Goal: Task Accomplishment & Management: Manage account settings

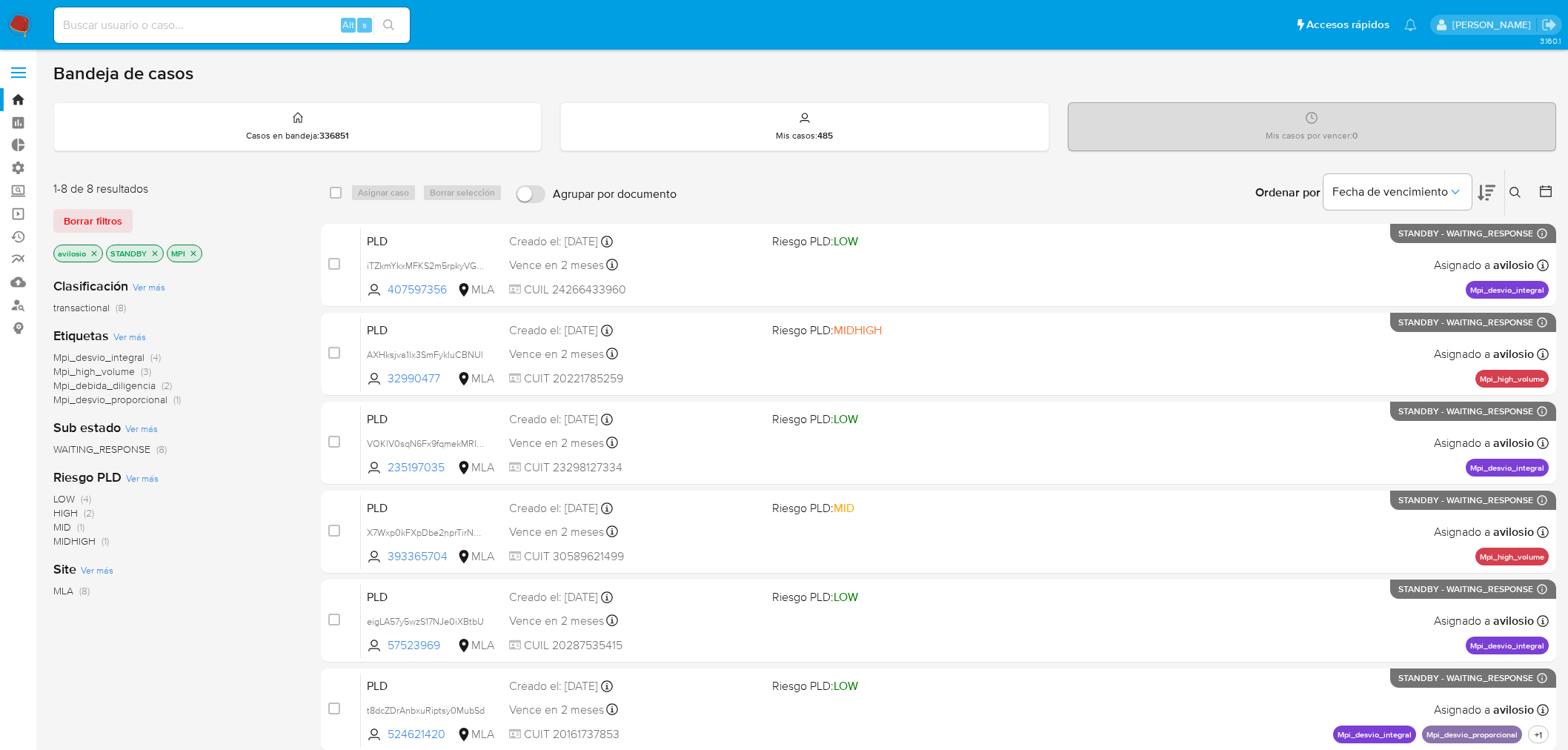
scroll to position [164, 0]
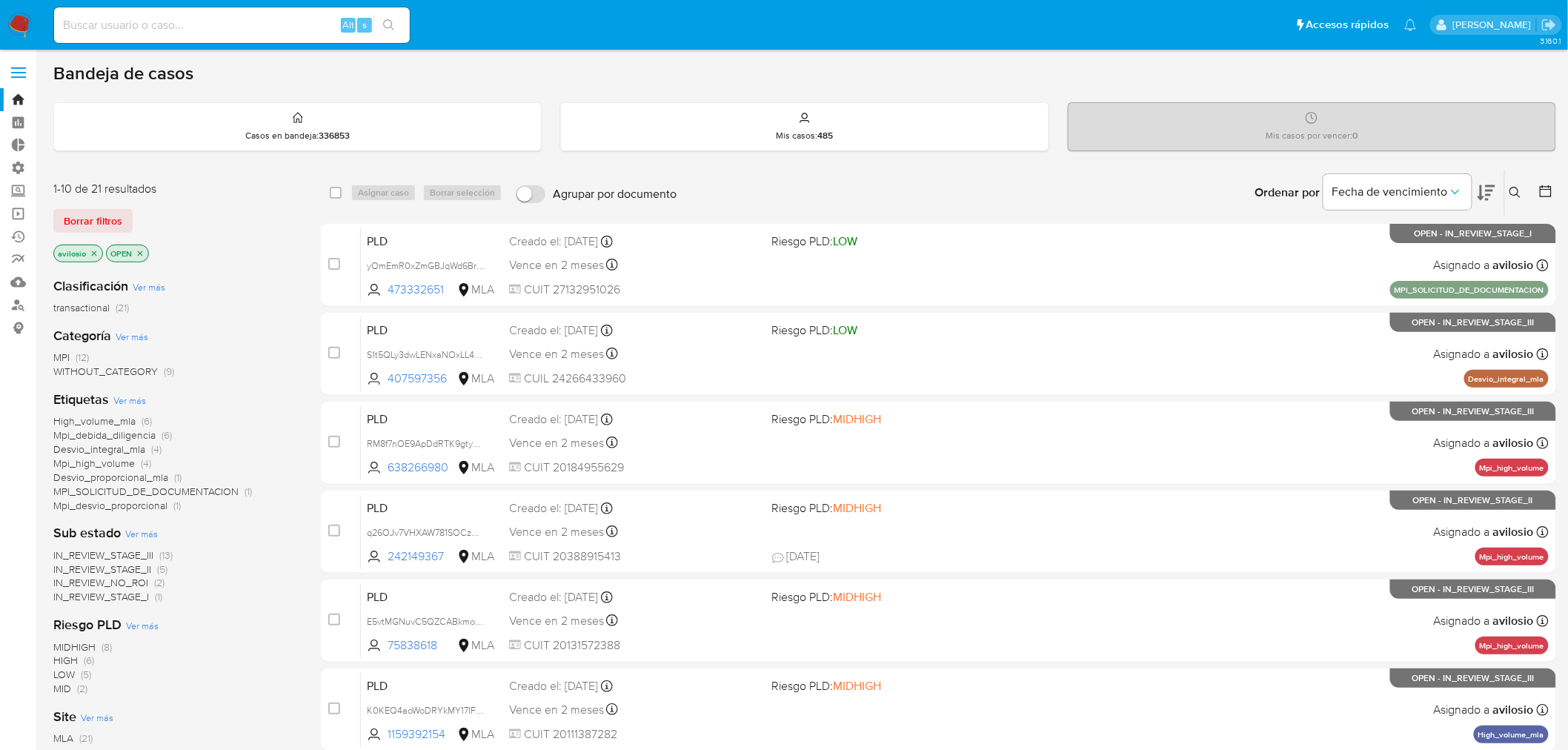
click at [1042, 78] on div "Bandeja de casos" at bounding box center [804, 73] width 1503 height 22
click at [139, 39] on div "Alt s" at bounding box center [232, 24] width 356 height 35
click at [146, 25] on input at bounding box center [232, 25] width 356 height 19
paste input "7ret2ro6n0zVFvsyp60Nb7sk"
type input "7ret2ro6n0zVFvsyp60Nb7sk"
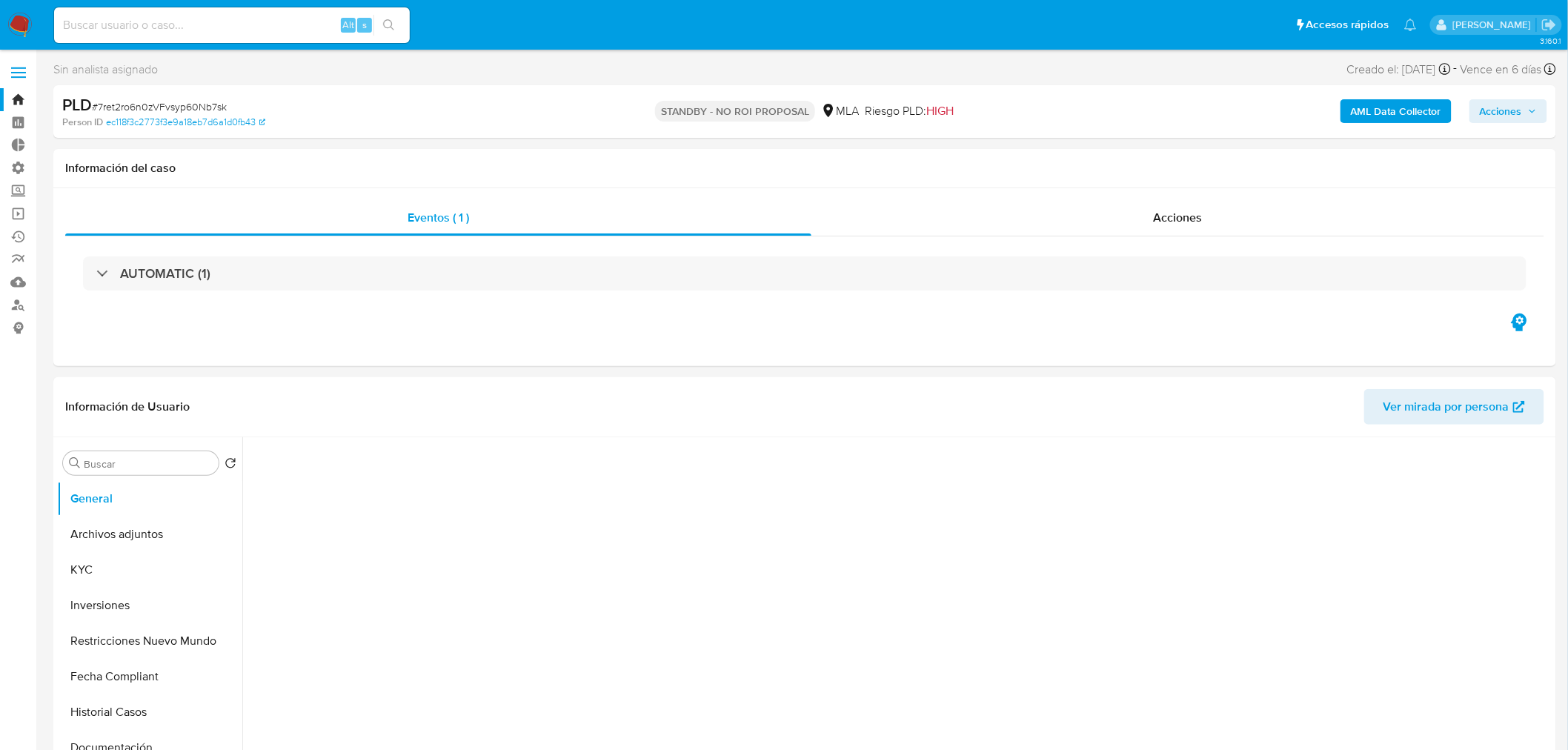
select select "10"
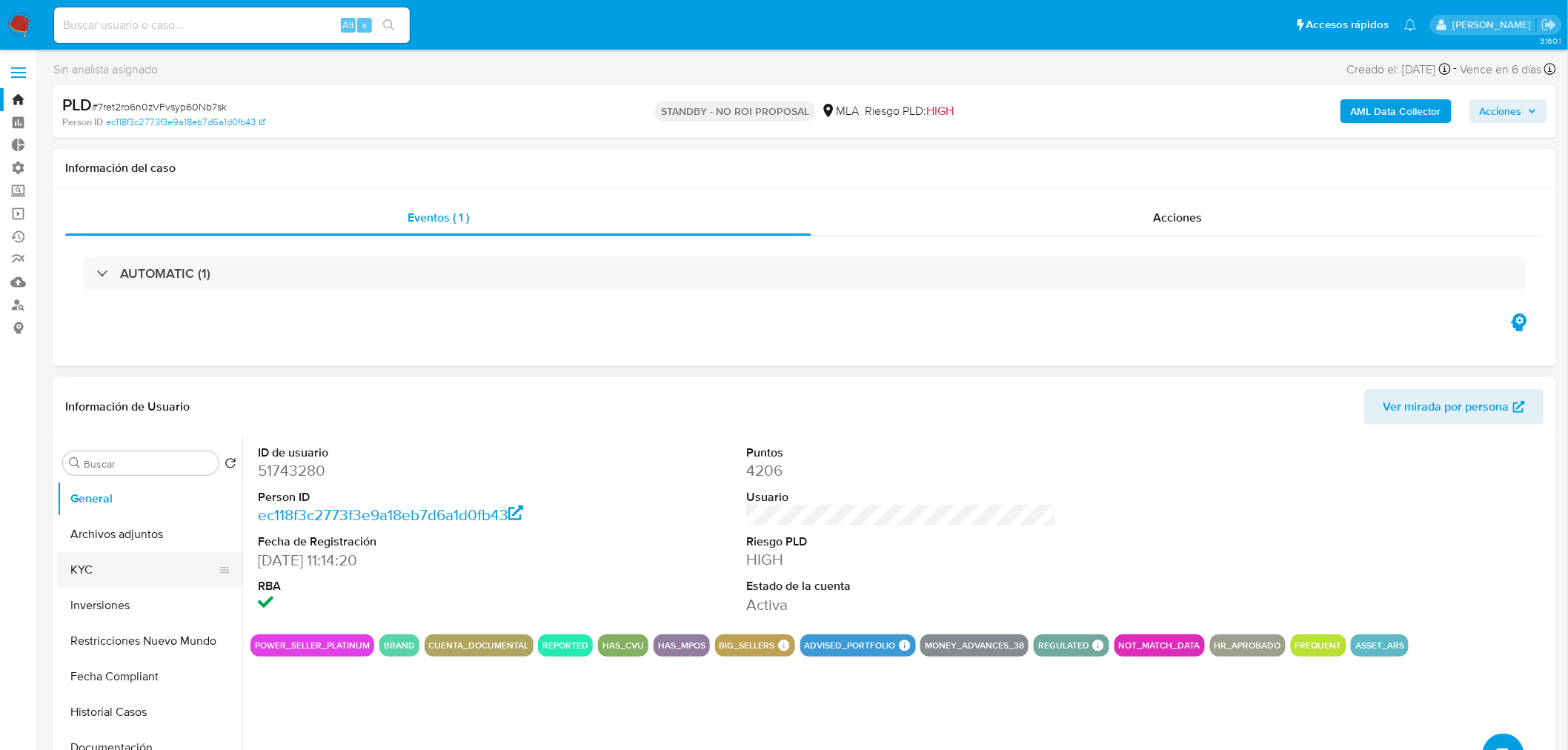
click at [124, 574] on button "KYC" at bounding box center [143, 569] width 173 height 35
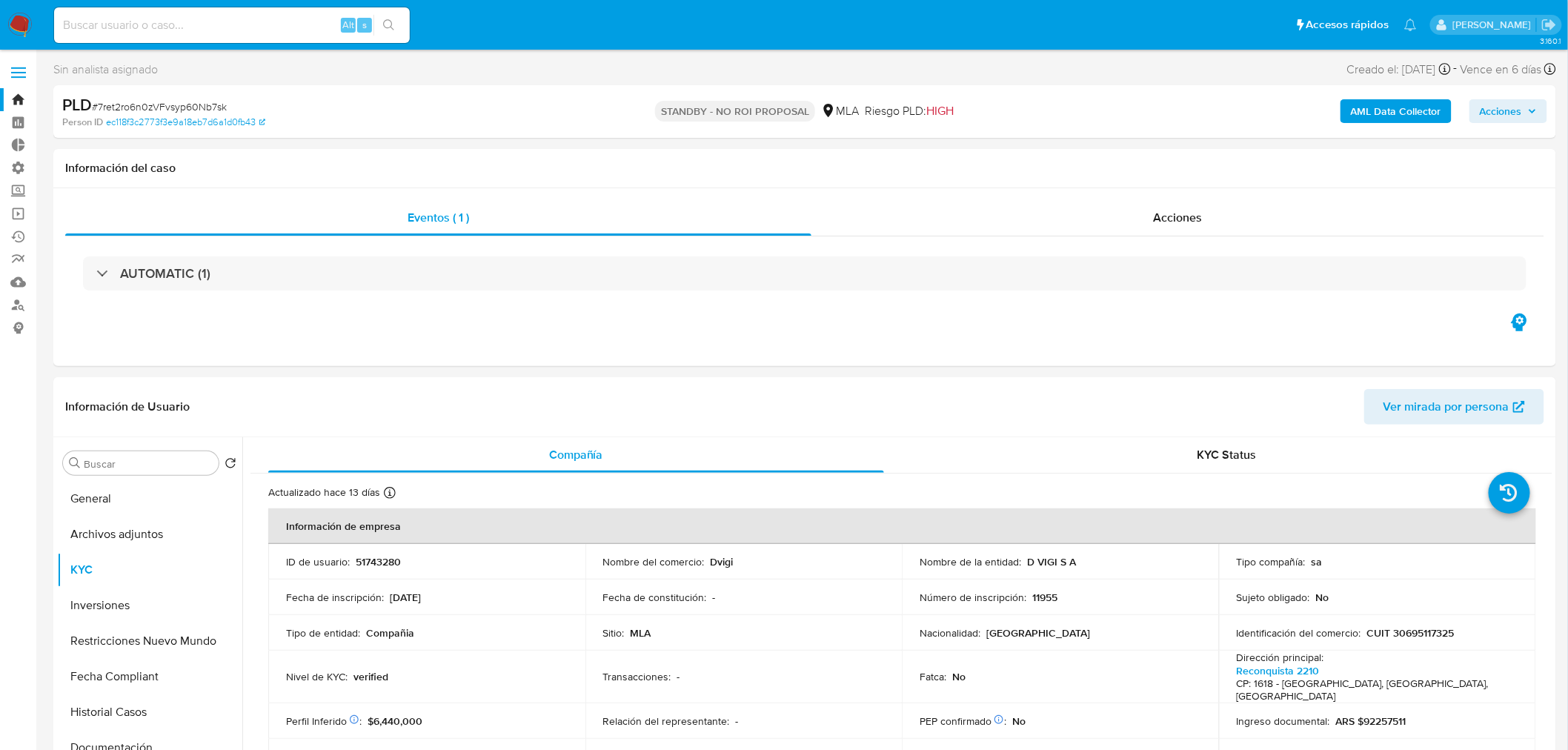
click at [1497, 113] on span "Acciones" at bounding box center [1501, 111] width 43 height 24
click at [453, 194] on div "Eventos ( 1 ) Acciones AUTOMATIC (1)" at bounding box center [804, 277] width 1503 height 178
click at [1512, 113] on span "Acciones" at bounding box center [1501, 111] width 43 height 24
drag, startPoint x: 238, startPoint y: 105, endPoint x: 98, endPoint y: 109, distance: 140.1
click at [98, 109] on div "PLD # 7ret2ro6n0zVFvsyp60Nb7sk" at bounding box center [307, 105] width 490 height 22
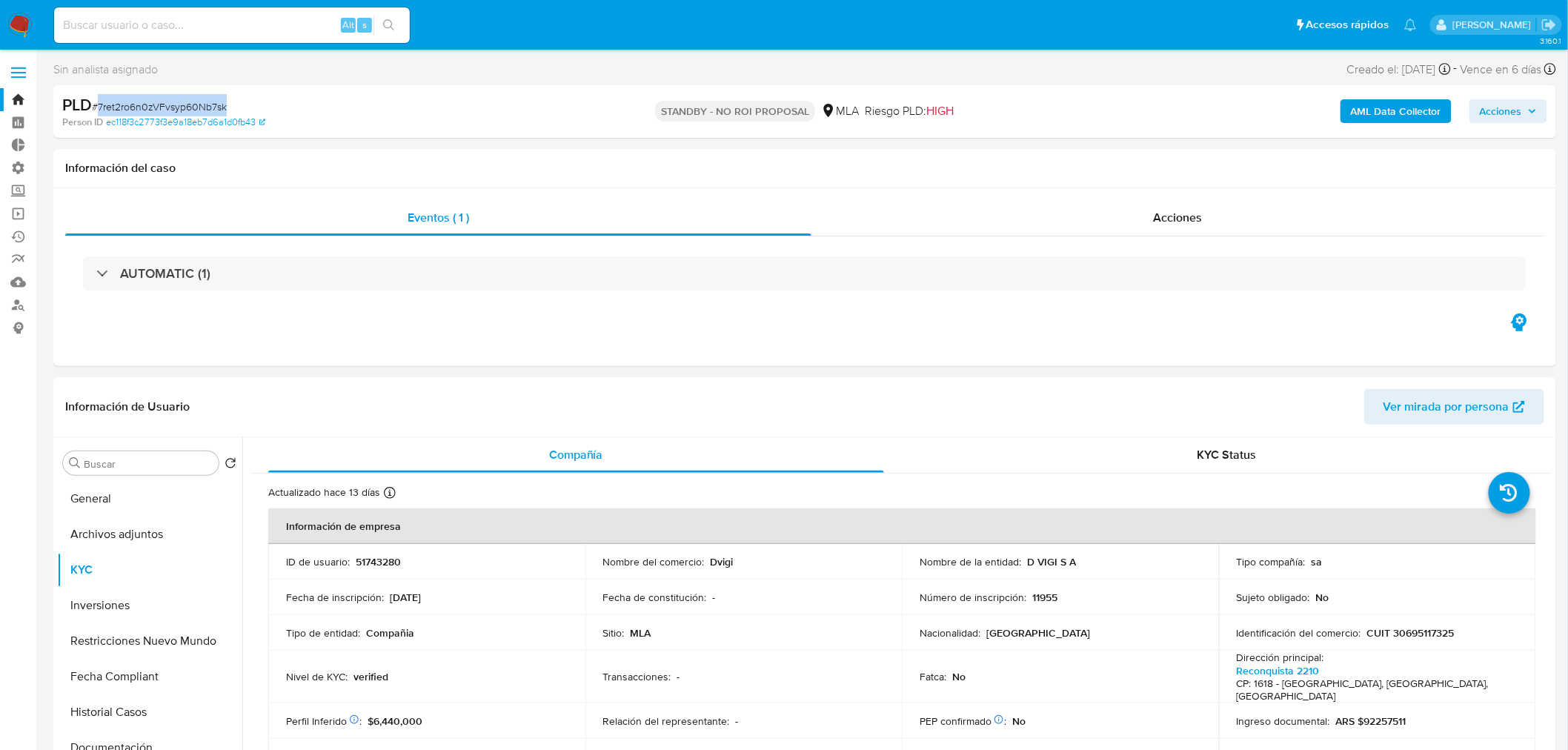
copy span "7ret2ro6n0zVFvsyp60Nb7sk"
click at [16, 25] on img at bounding box center [20, 25] width 25 height 25
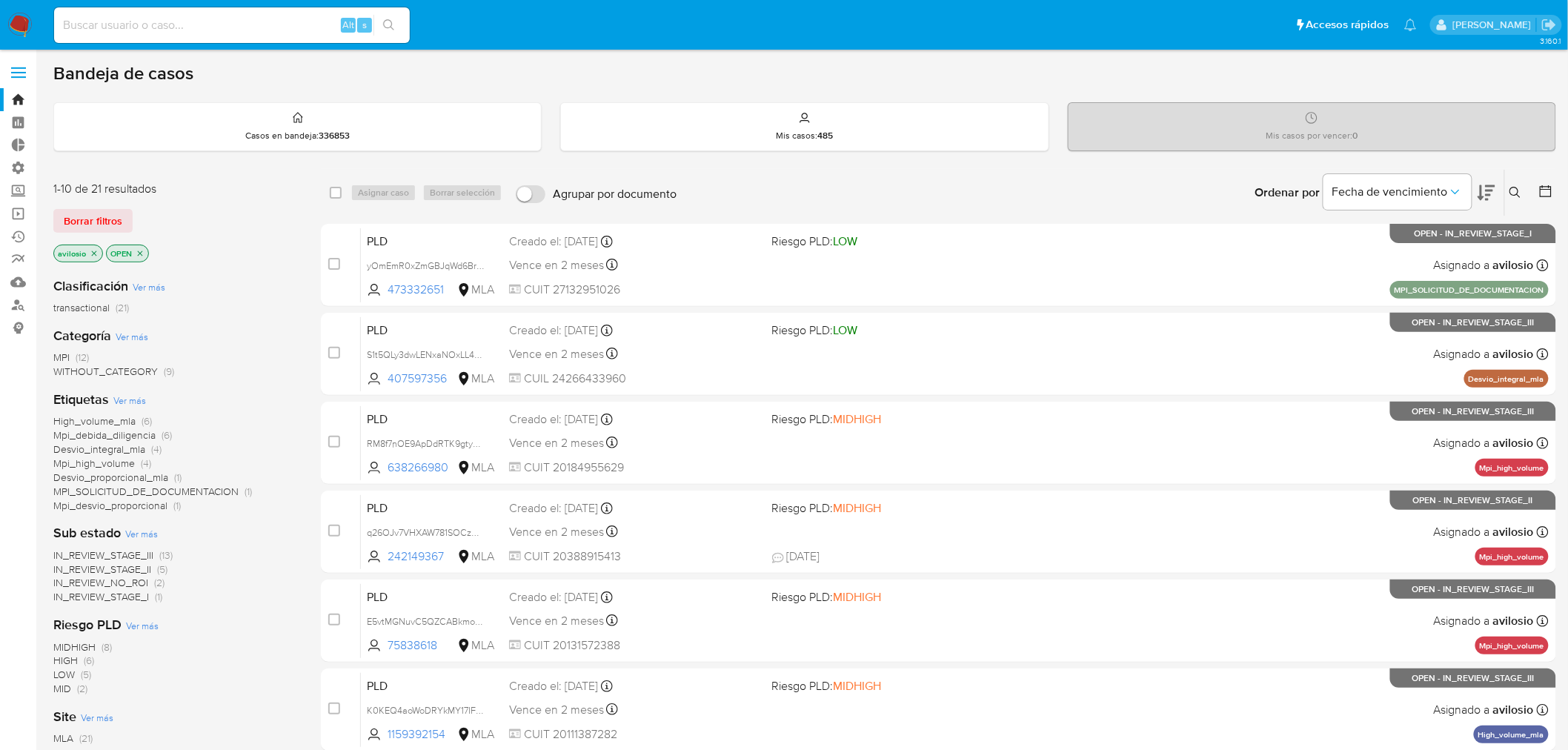
click at [90, 249] on icon "close-filter" at bounding box center [94, 253] width 9 height 9
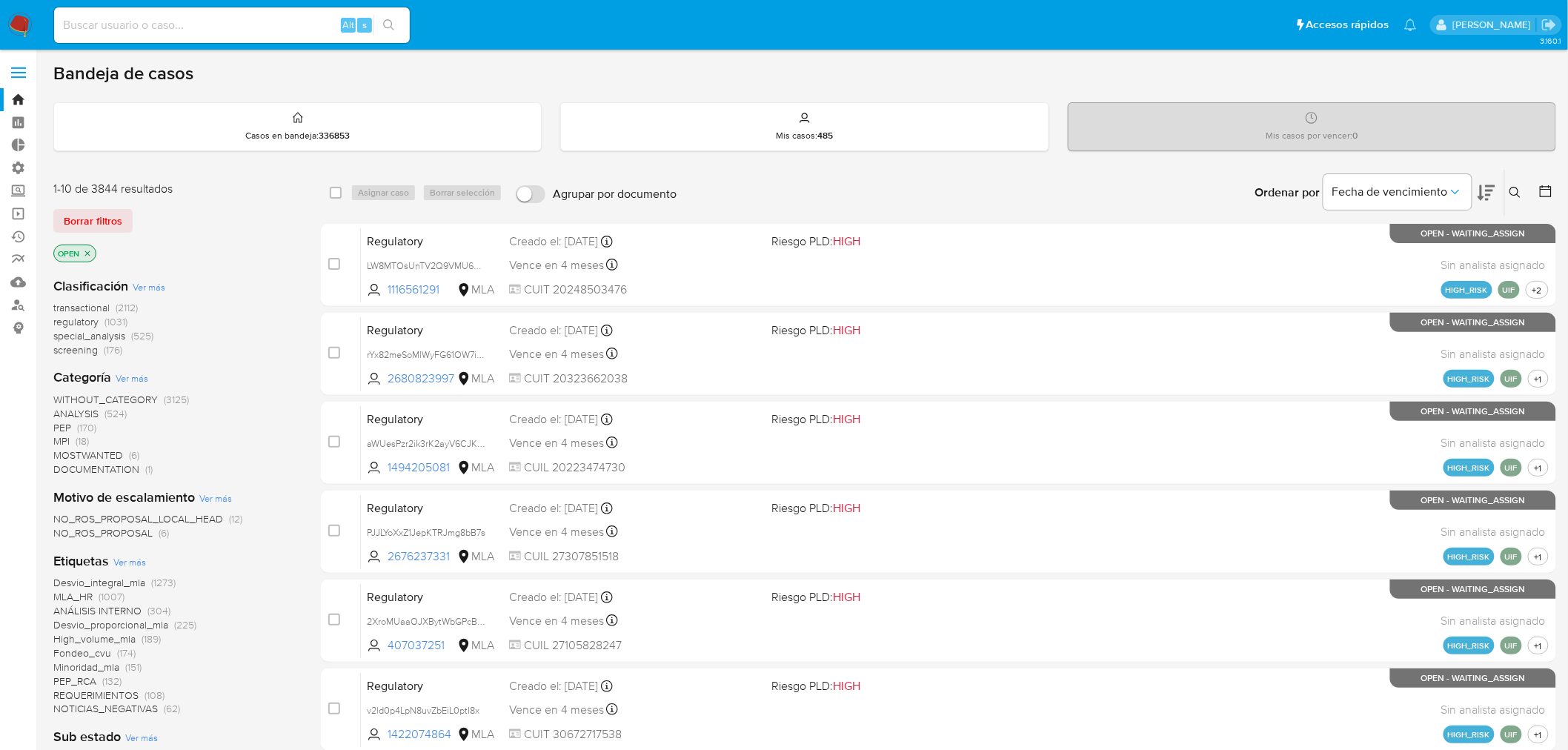
click at [90, 249] on icon "close-filter" at bounding box center [87, 253] width 9 height 9
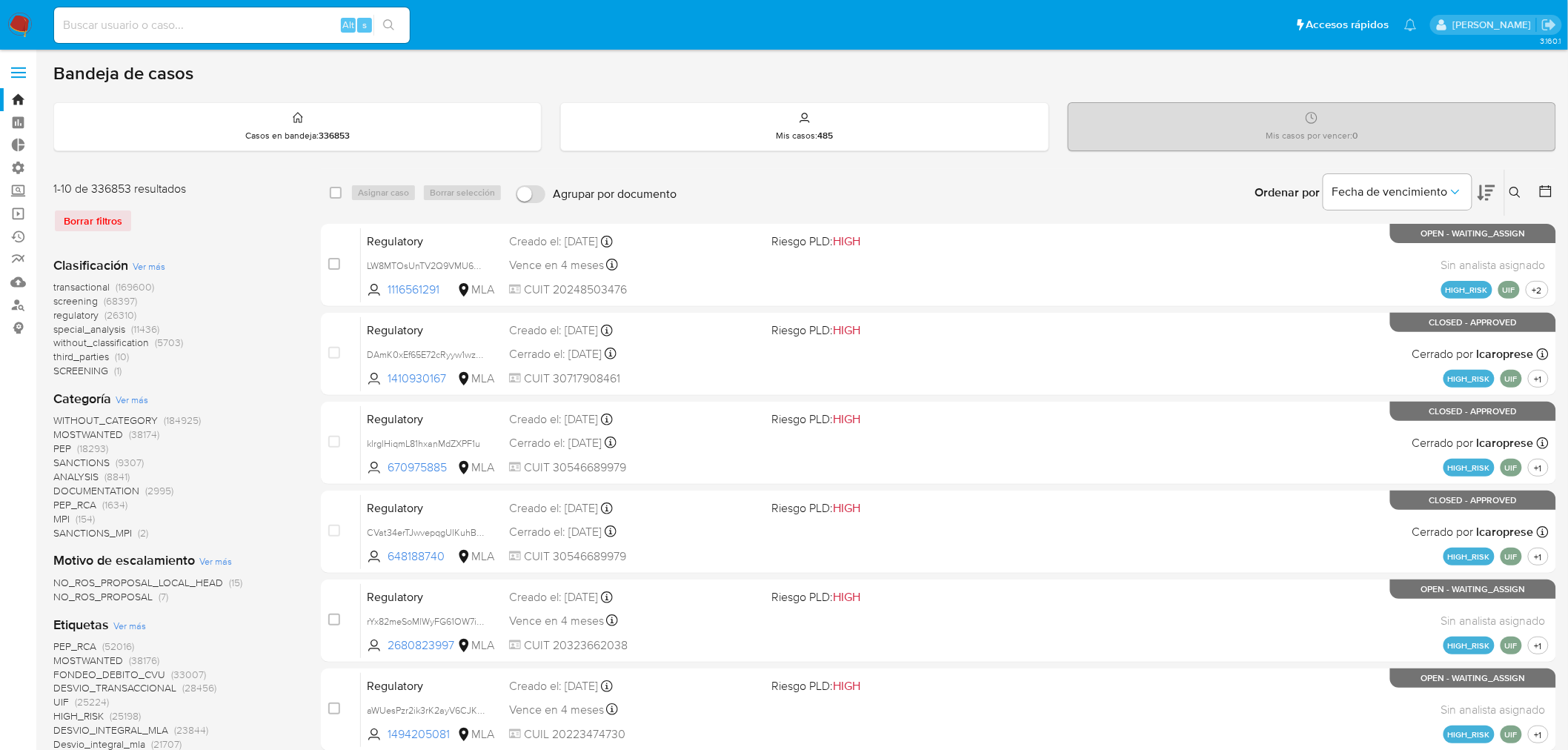
click at [1510, 188] on icon at bounding box center [1514, 192] width 11 height 11
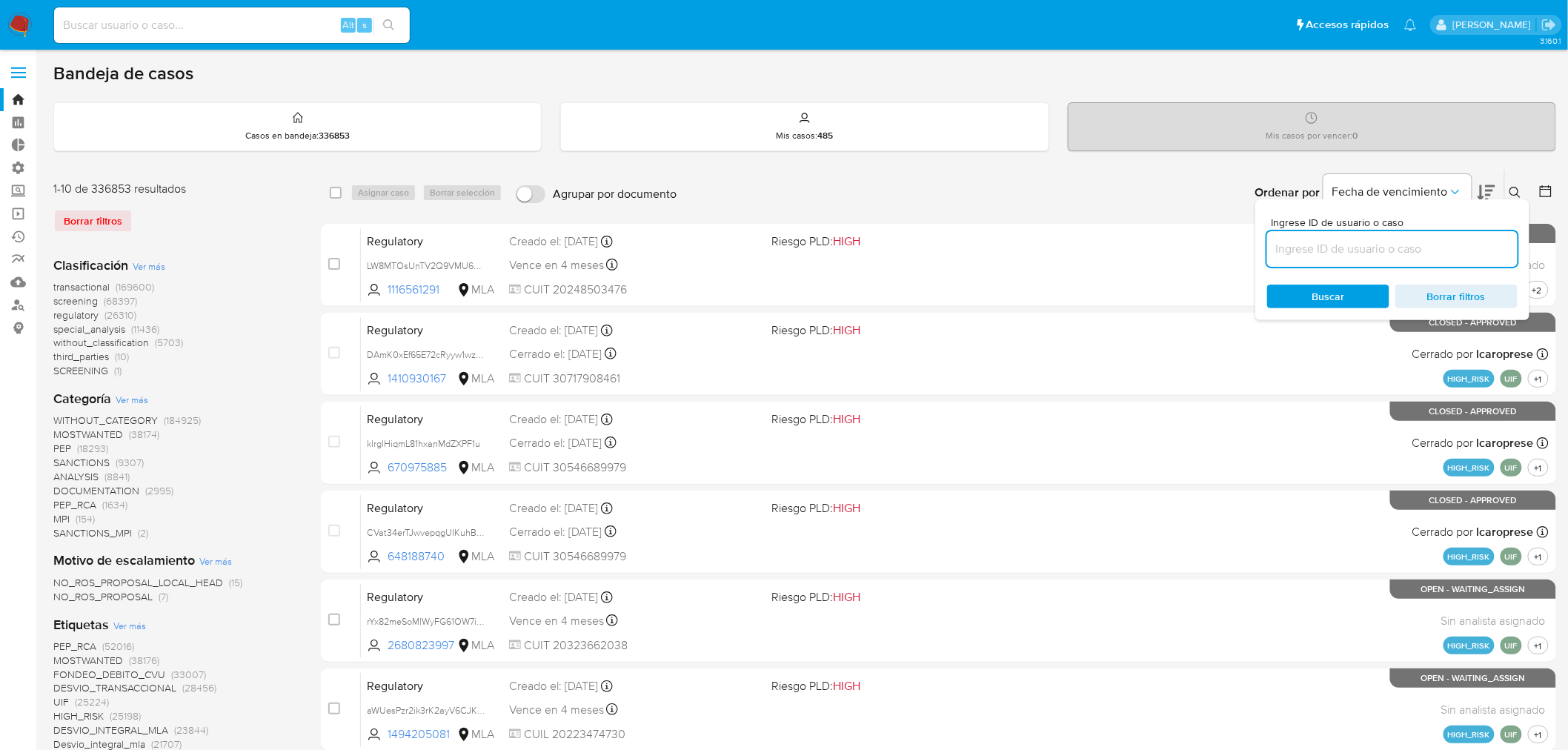
click at [1383, 250] on input at bounding box center [1392, 249] width 250 height 19
type input "7ret2ro6n0zVFvsyp60Nb7sk"
click at [1318, 300] on div "Buscar Borrar filtros" at bounding box center [1392, 296] width 250 height 24
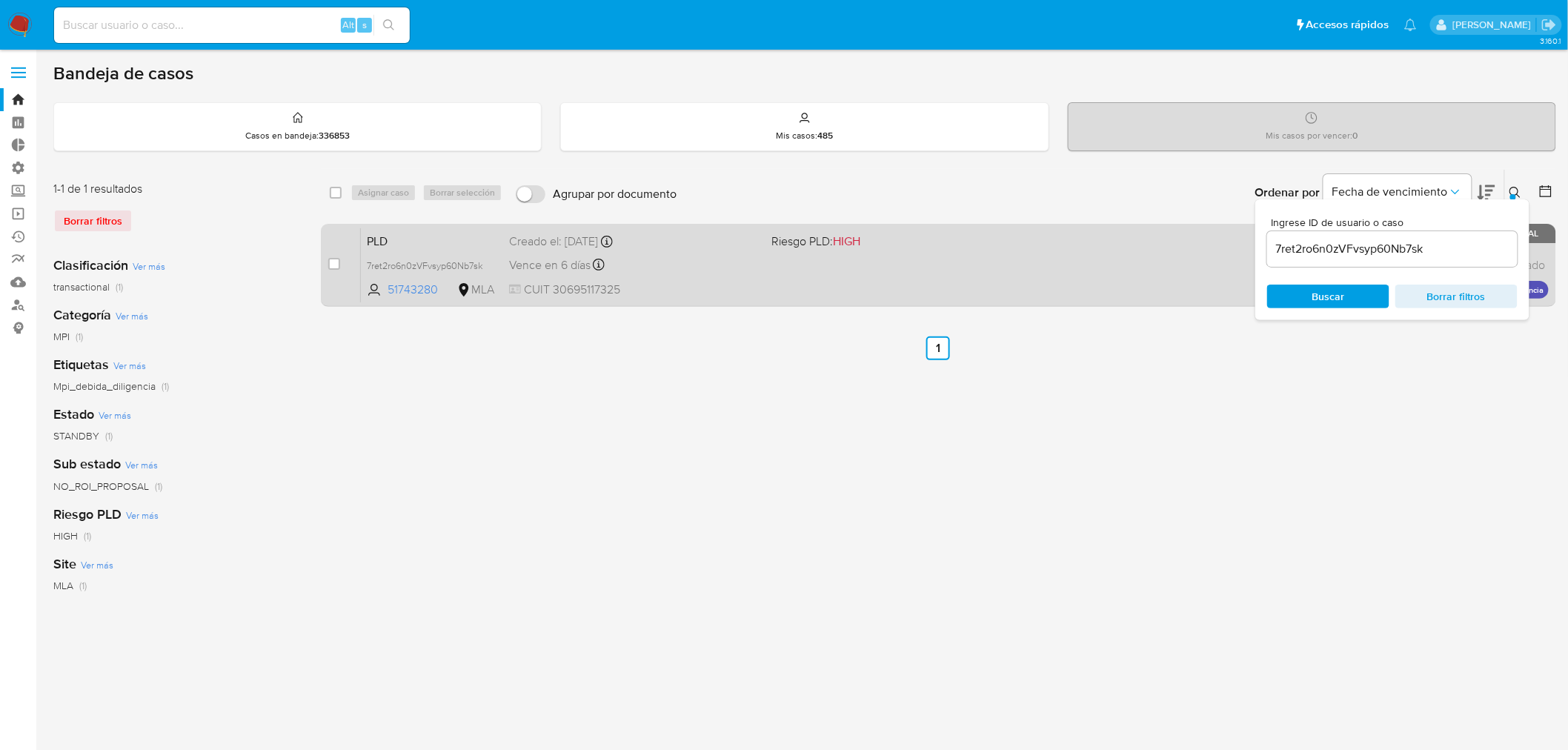
click at [323, 253] on div "case-item-checkbox No es posible asignar el caso PLD 7ret2ro6n0zVFvsyp60Nb7sk 5…" at bounding box center [938, 264] width 1235 height 83
click at [334, 263] on input "checkbox" at bounding box center [334, 264] width 12 height 12
checkbox input "true"
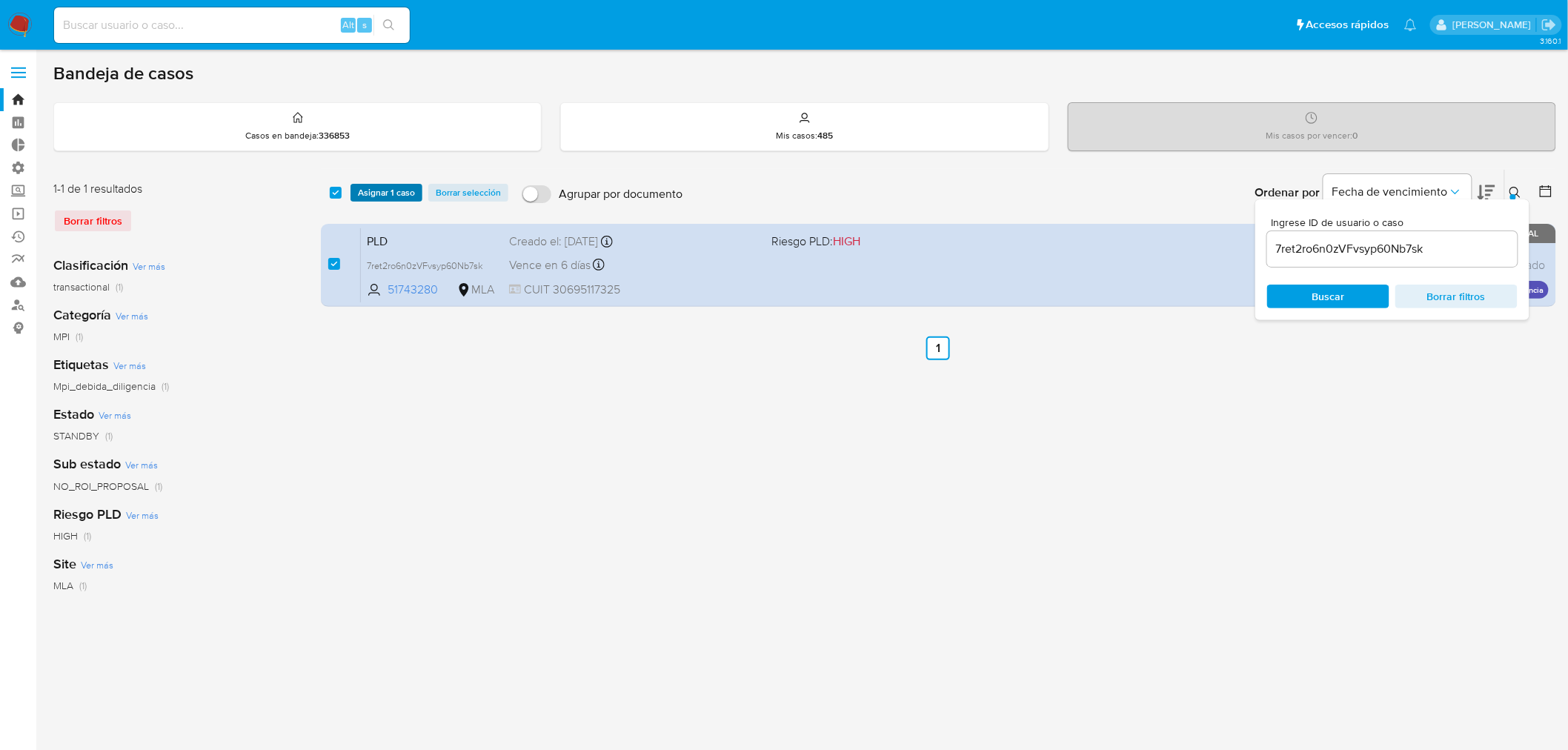
click at [394, 186] on span "Asignar 1 caso" at bounding box center [386, 192] width 57 height 15
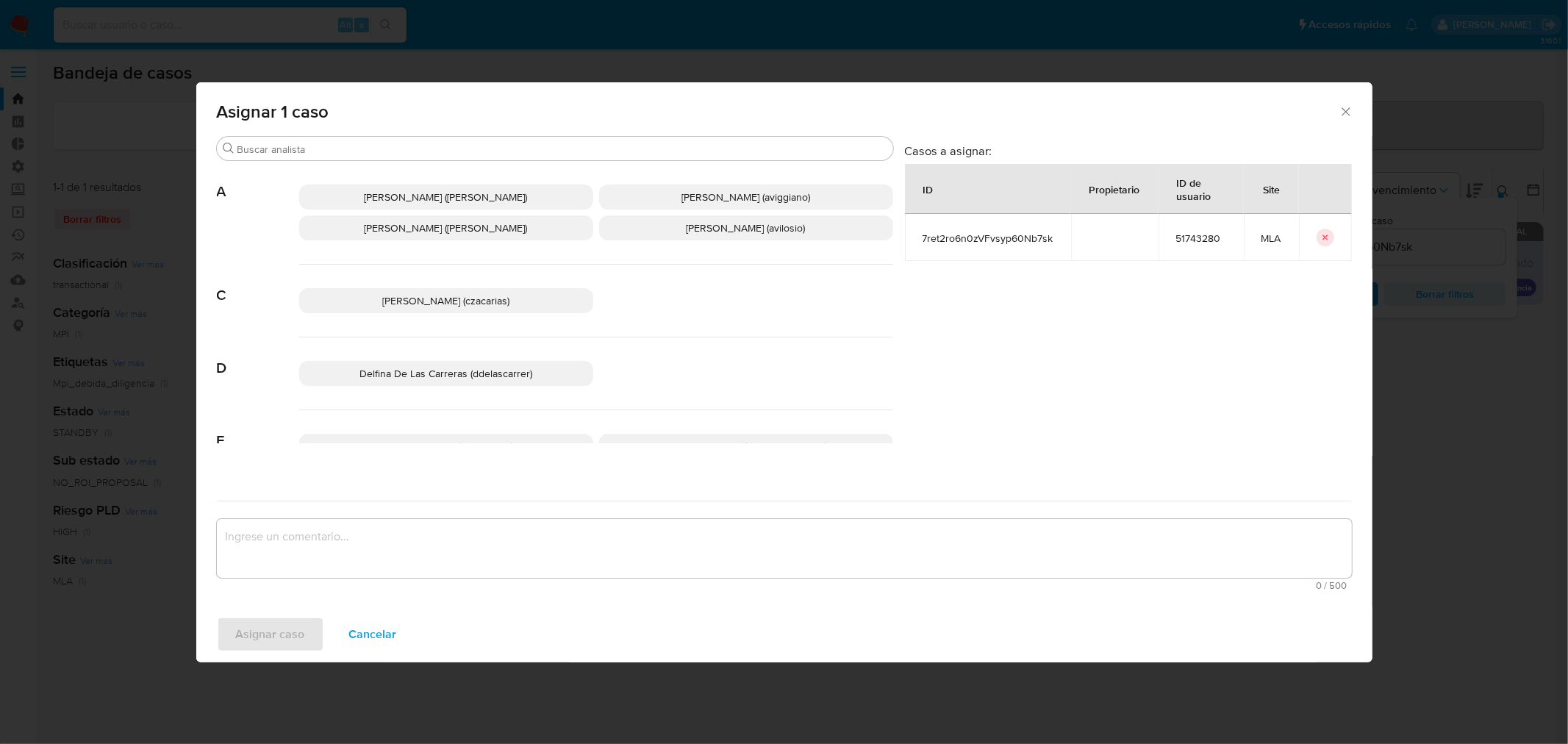
click at [380, 543] on textarea "assign-modal" at bounding box center [784, 548] width 1135 height 59
click at [715, 232] on span "Andres Ignacio Vilosio (avilosio)" at bounding box center [746, 227] width 119 height 15
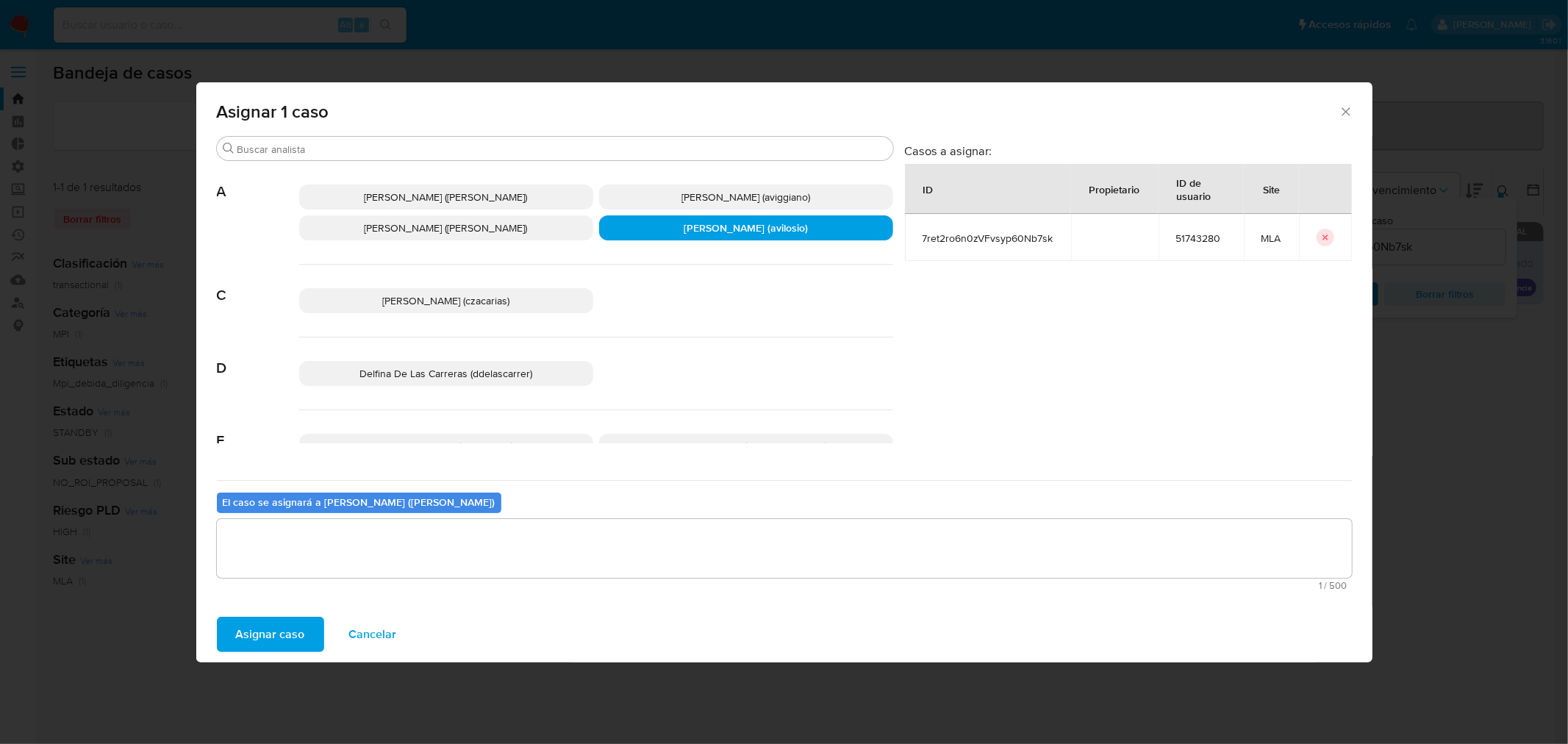
click at [317, 567] on textarea "assign-modal" at bounding box center [784, 548] width 1135 height 59
click at [281, 643] on span "Asignar caso" at bounding box center [270, 634] width 69 height 32
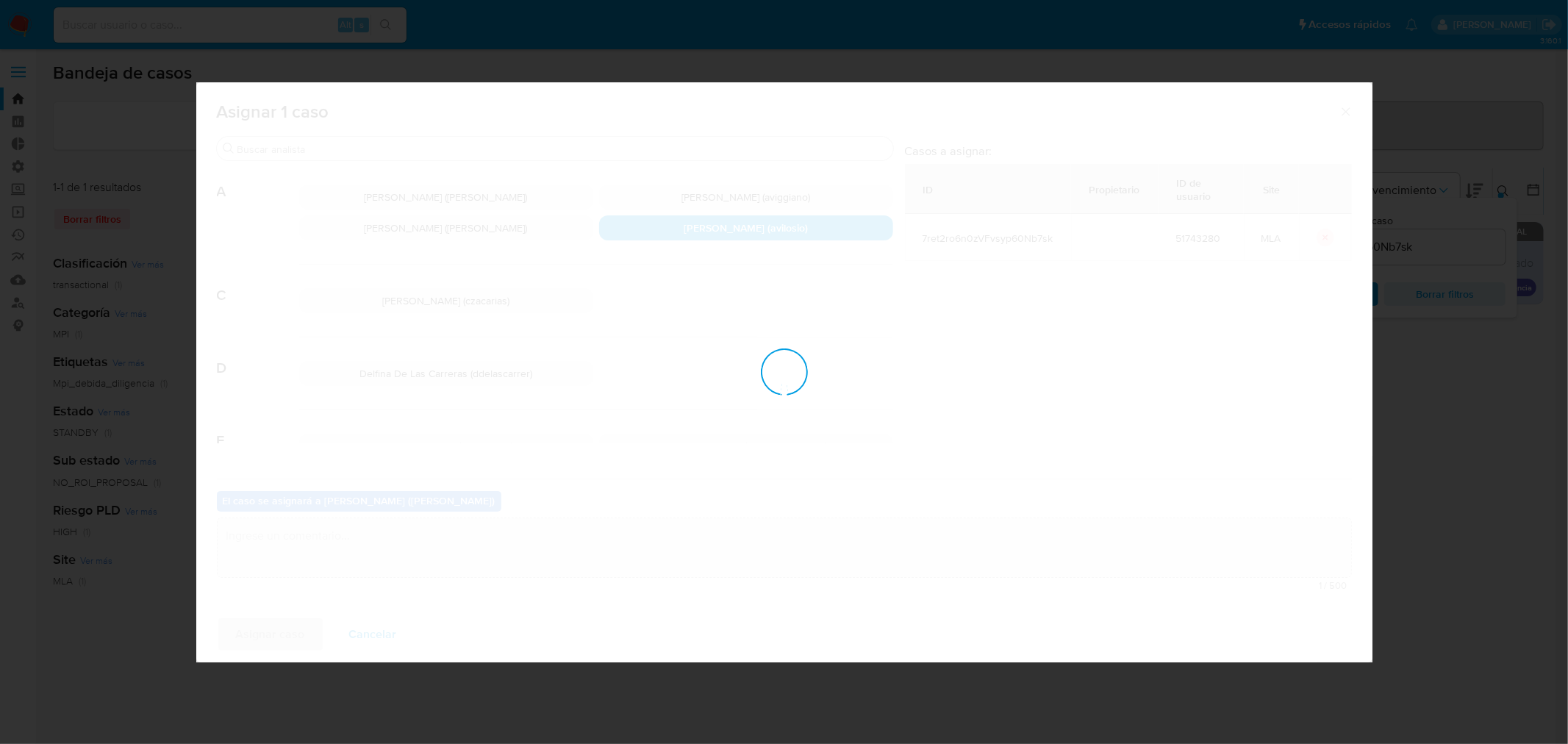
checkbox input "false"
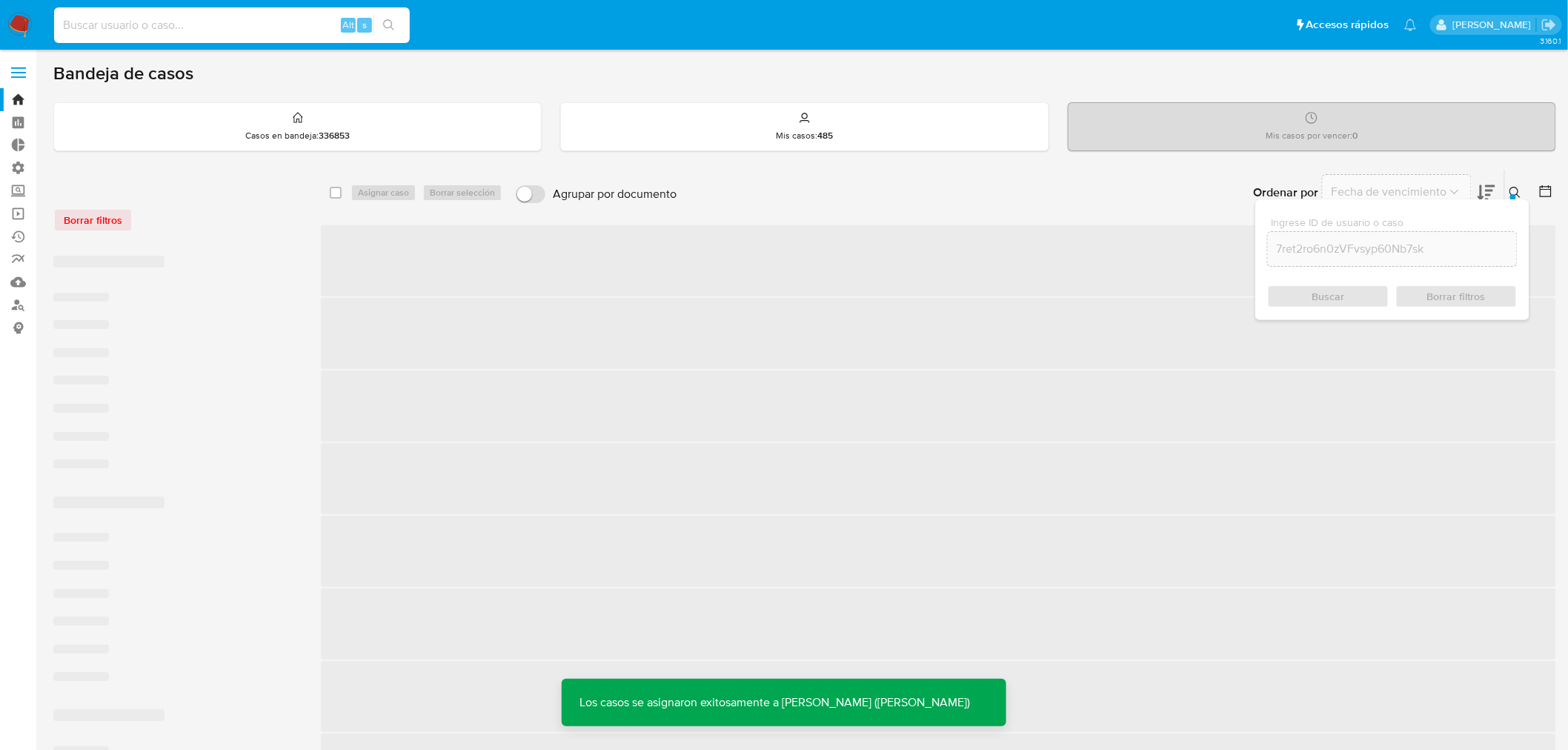
click at [194, 20] on input at bounding box center [232, 25] width 356 height 19
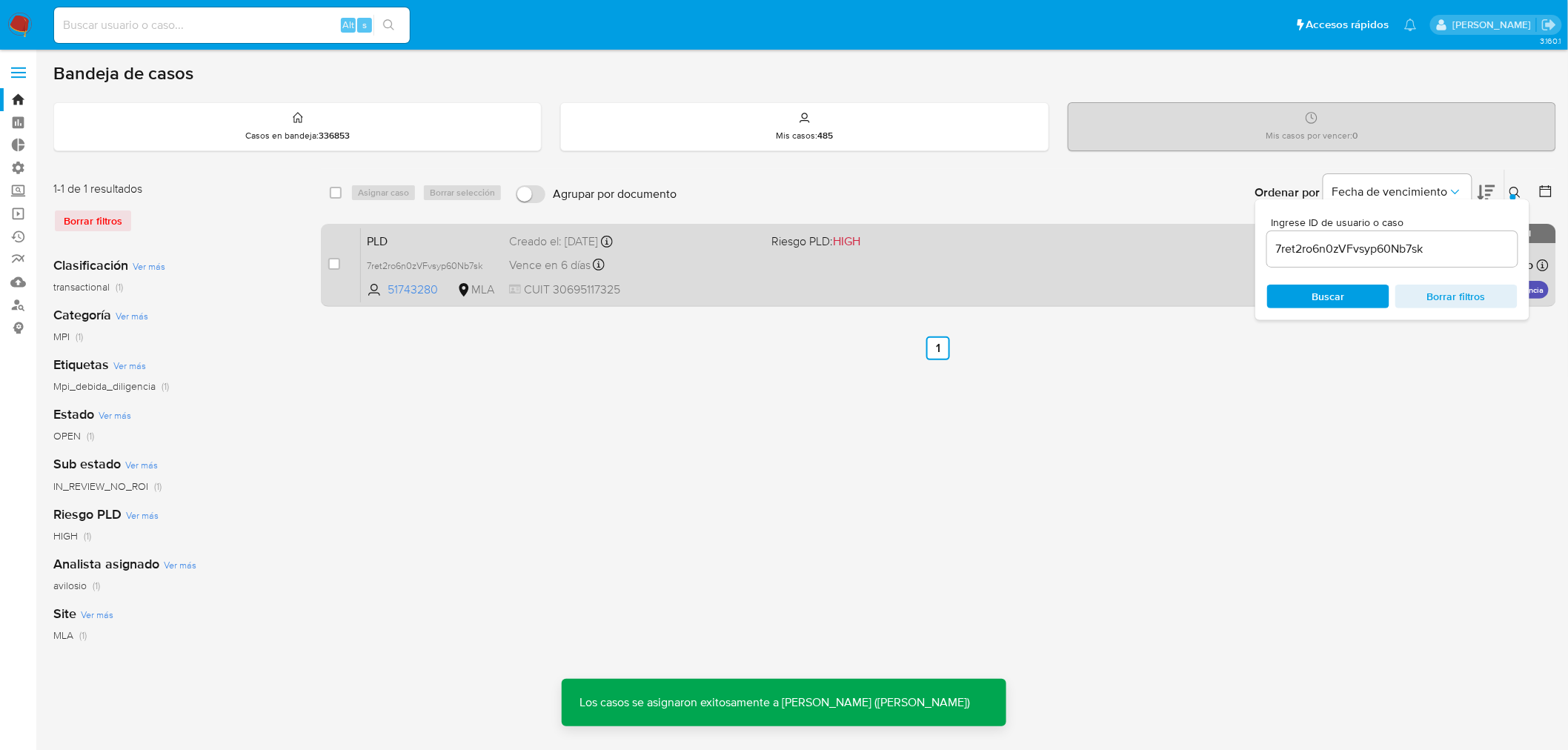
click at [393, 248] on span "PLD" at bounding box center [432, 240] width 131 height 19
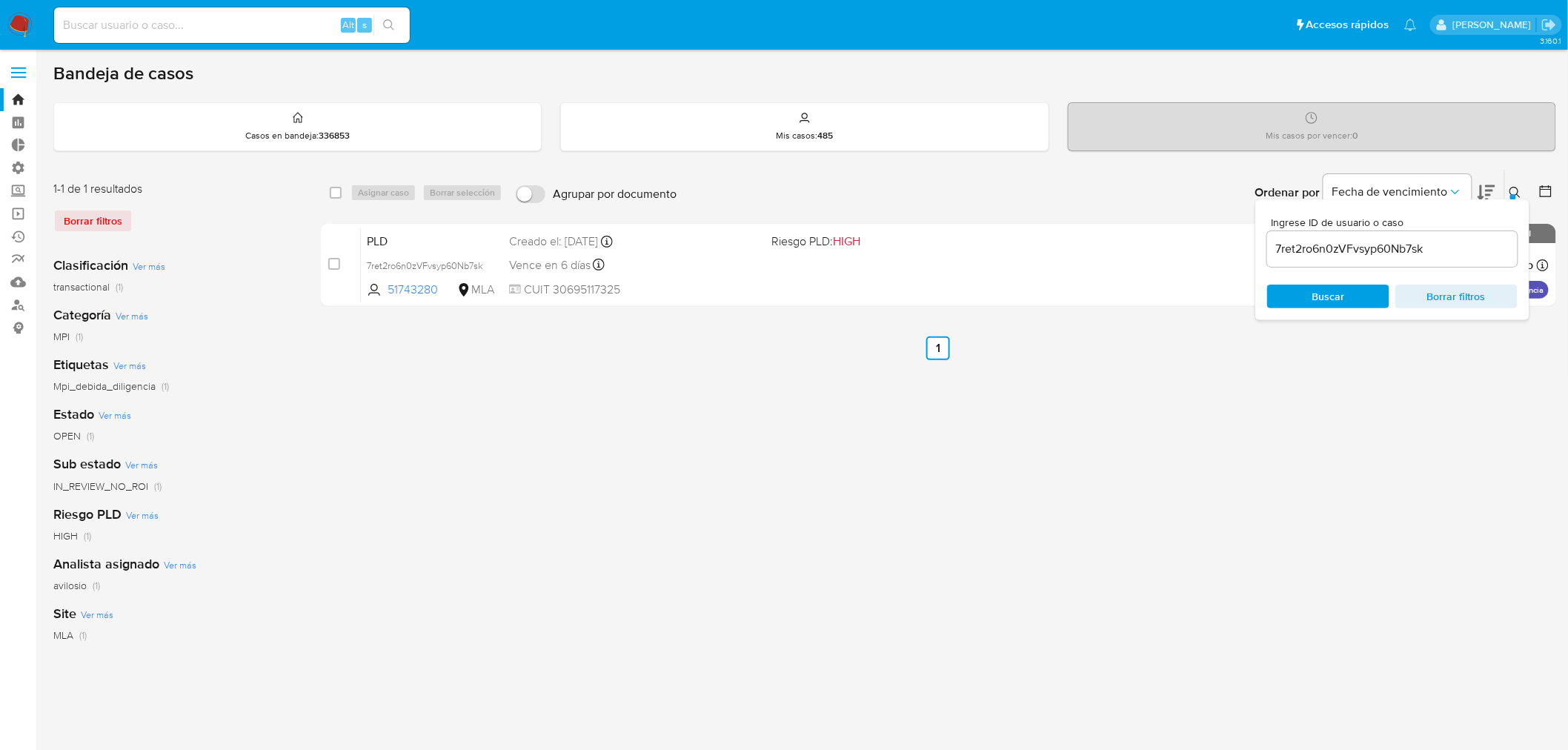
click at [1130, 203] on div "Ordenar por Fecha de vencimiento No es posible ordenar los resultados mientras …" at bounding box center [1120, 193] width 872 height 46
click at [1518, 191] on icon at bounding box center [1514, 192] width 12 height 12
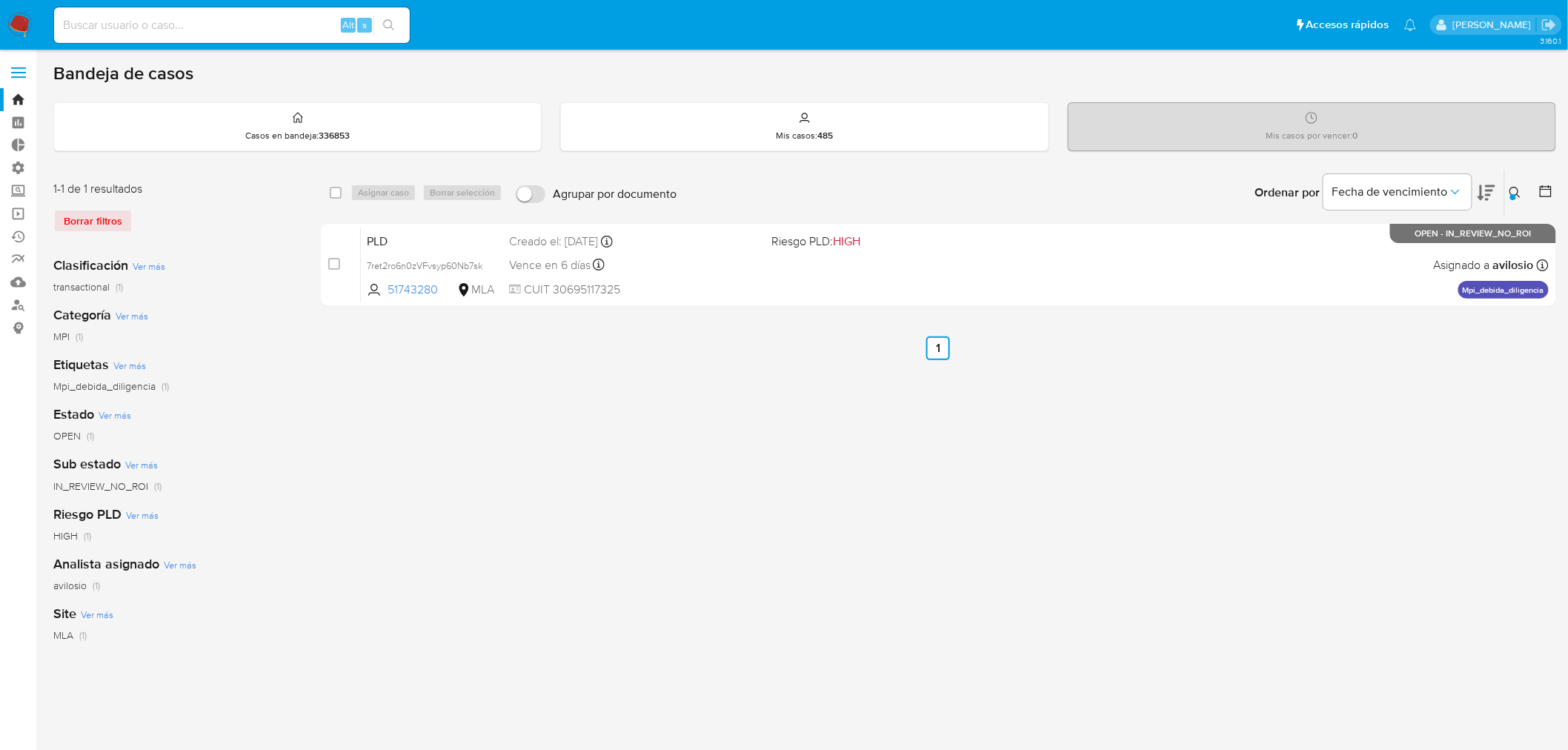
click at [1518, 191] on icon at bounding box center [1514, 192] width 11 height 11
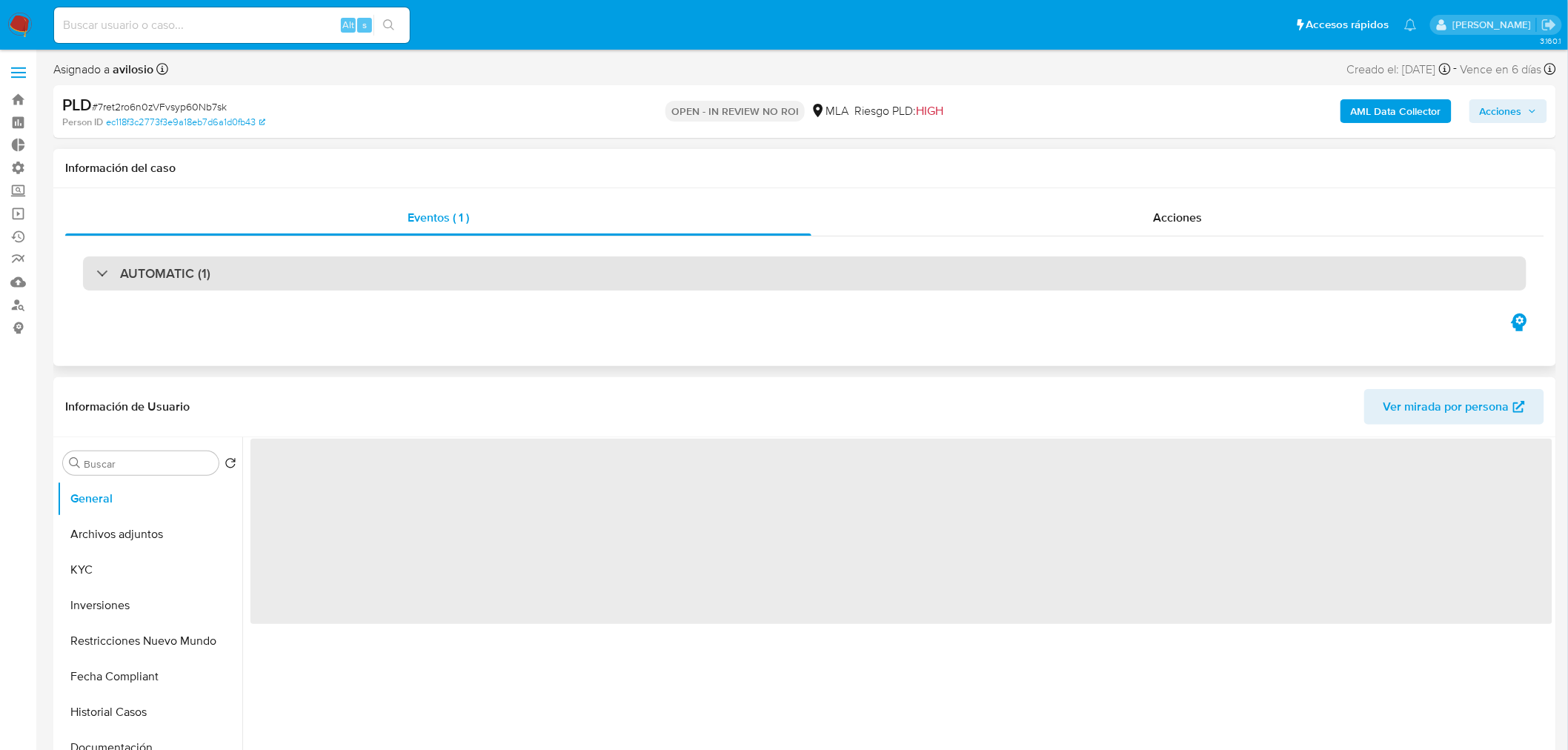
select select "10"
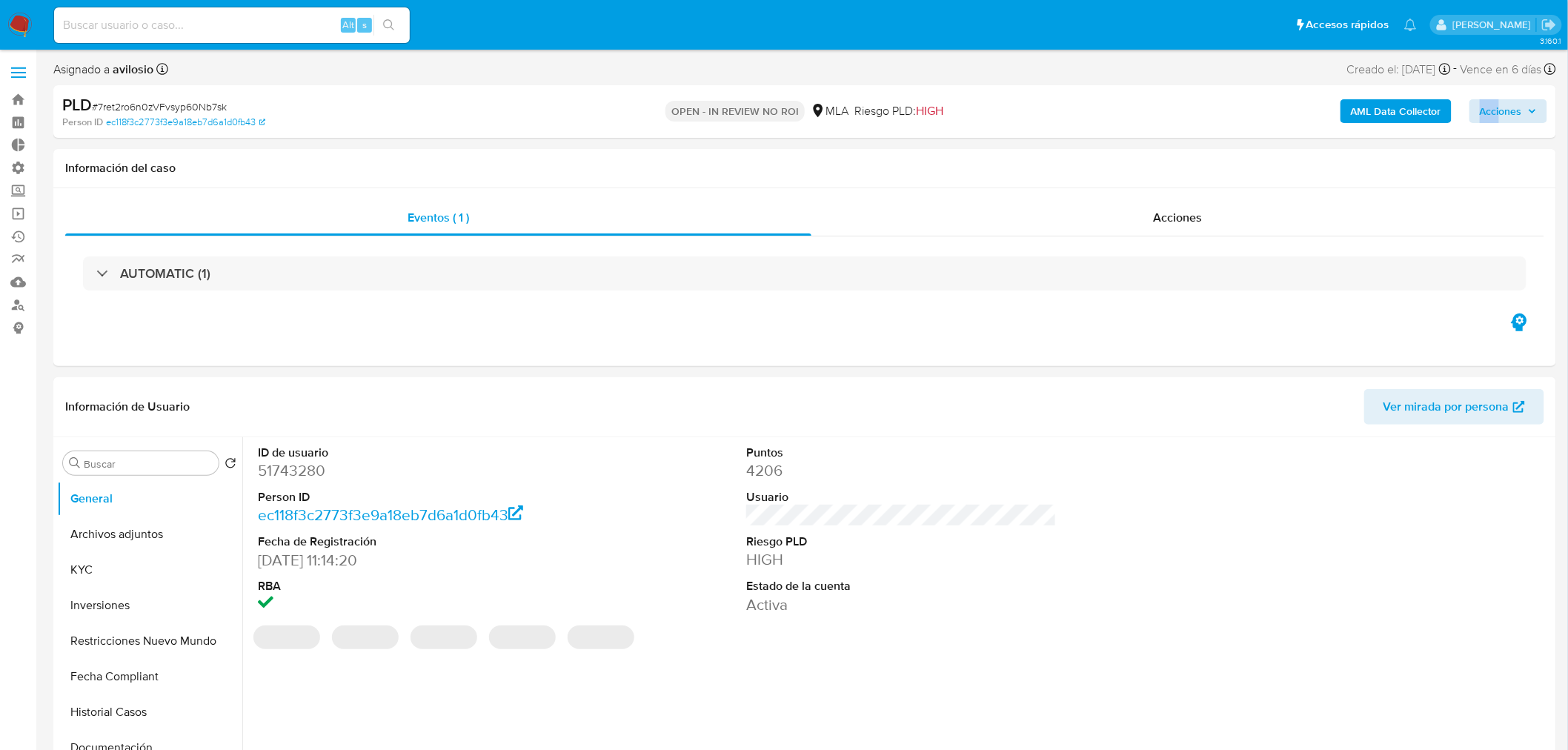
click at [1503, 100] on div "AML Data Collector Acciones" at bounding box center [1301, 112] width 491 height 35
click at [1504, 108] on span "Acciones" at bounding box center [1501, 111] width 43 height 24
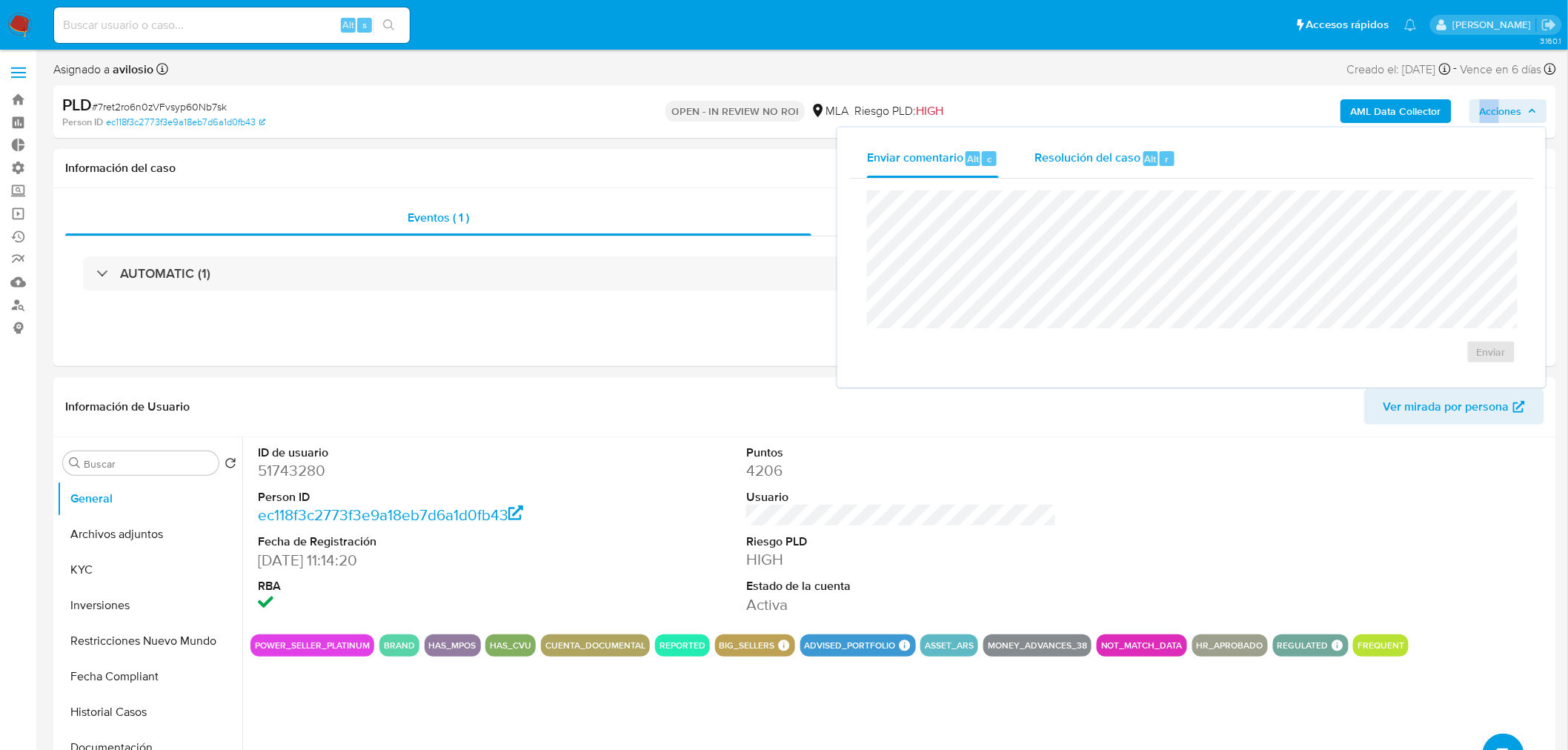
click at [1054, 172] on div "Resolución del caso Alt r" at bounding box center [1105, 158] width 142 height 39
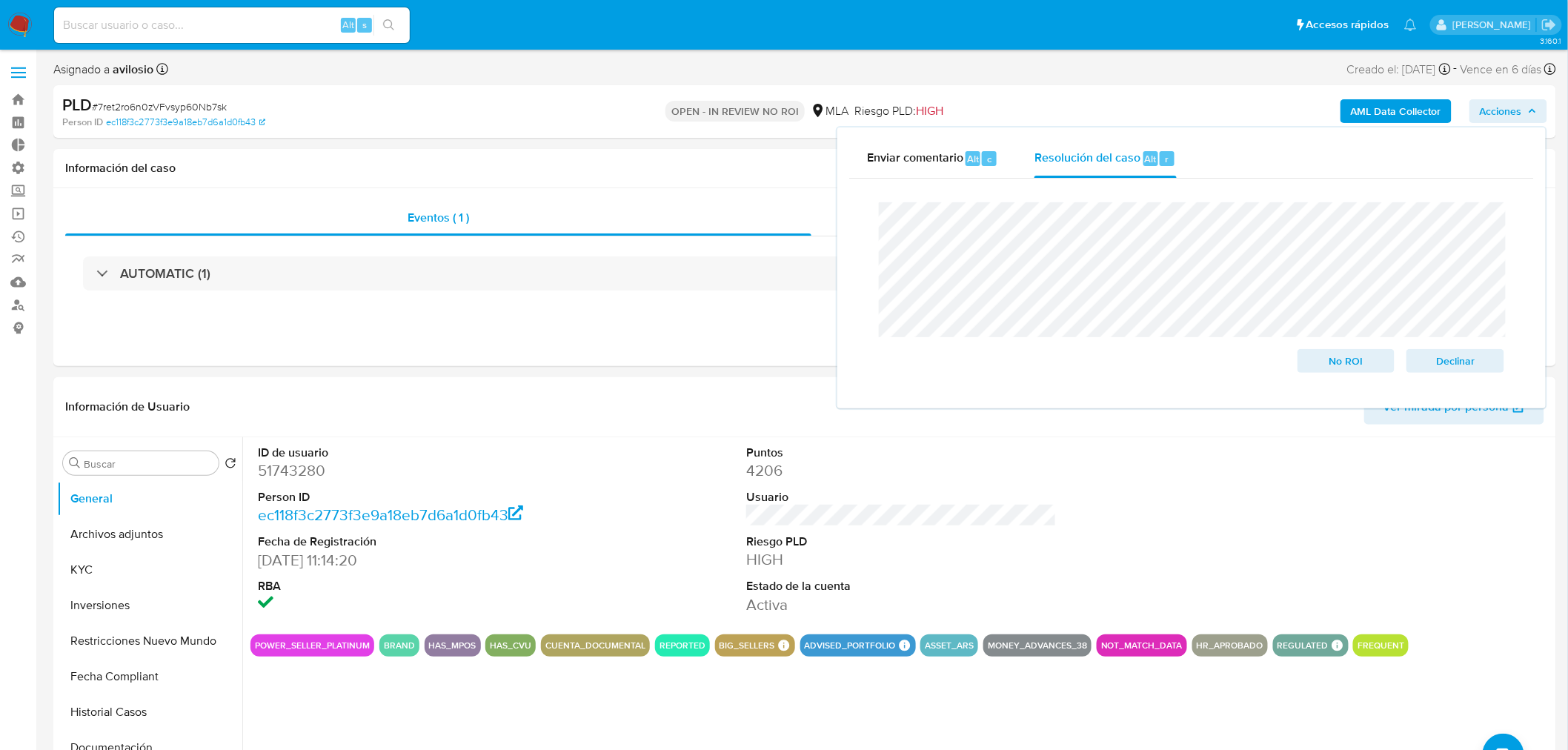
drag, startPoint x: 1191, startPoint y: 0, endPoint x: 1304, endPoint y: 136, distance: 176.8
click at [1304, 136] on div "Enviar comentario Alt c Resolución del caso Alt r Cierre de caso No ROI Declinar" at bounding box center [1192, 268] width 708 height 281
